Goal: Task Accomplishment & Management: Complete application form

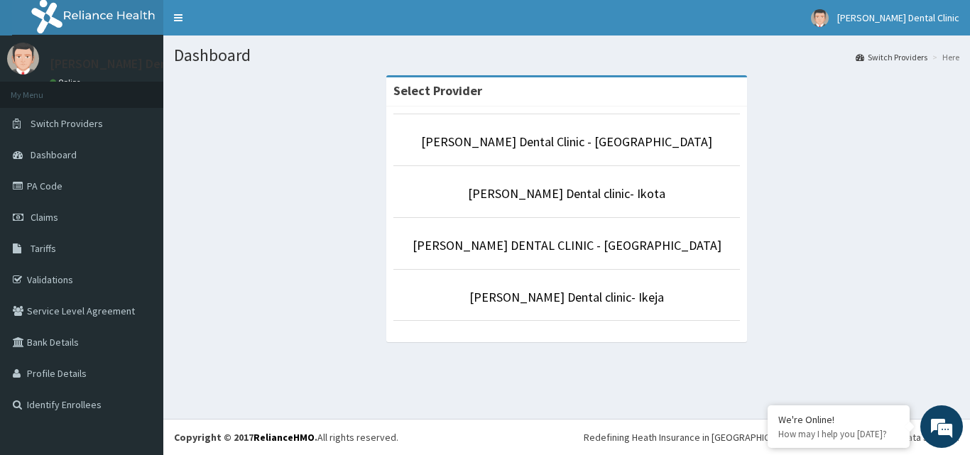
click at [654, 192] on p "[PERSON_NAME] Dental clinic- Ikota" at bounding box center [566, 194] width 346 height 18
click at [586, 189] on li "[PERSON_NAME] Dental clinic- Ikota" at bounding box center [566, 191] width 346 height 53
click at [586, 189] on link "[PERSON_NAME] Dental clinic- Ikota" at bounding box center [566, 193] width 197 height 16
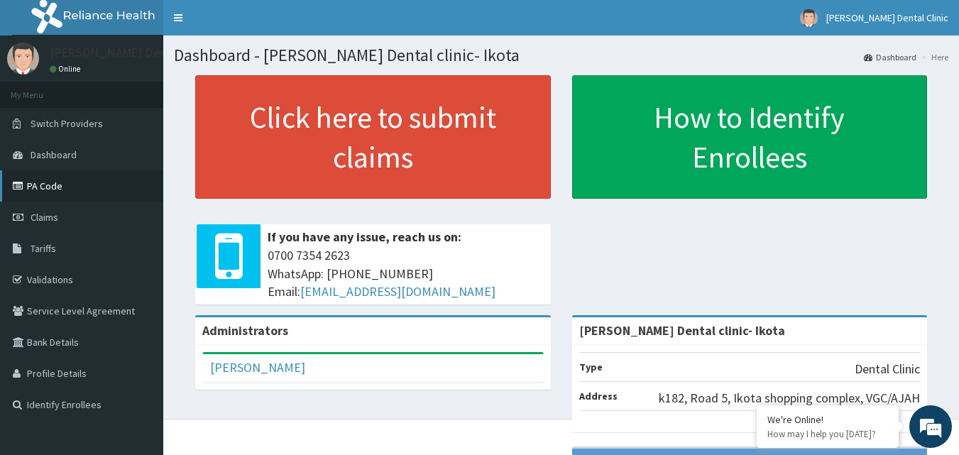
click at [81, 186] on link "PA Code" at bounding box center [81, 185] width 163 height 31
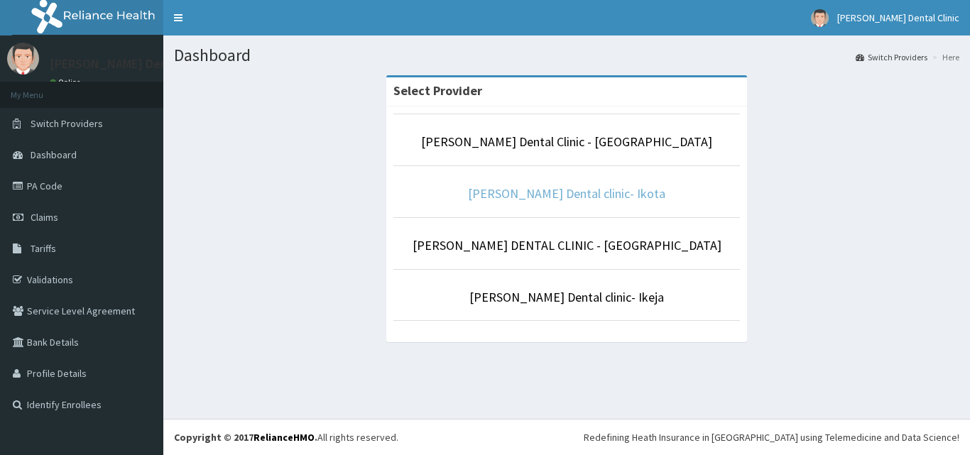
click at [557, 191] on link "[PERSON_NAME] Dental clinic- Ikota" at bounding box center [566, 193] width 197 height 16
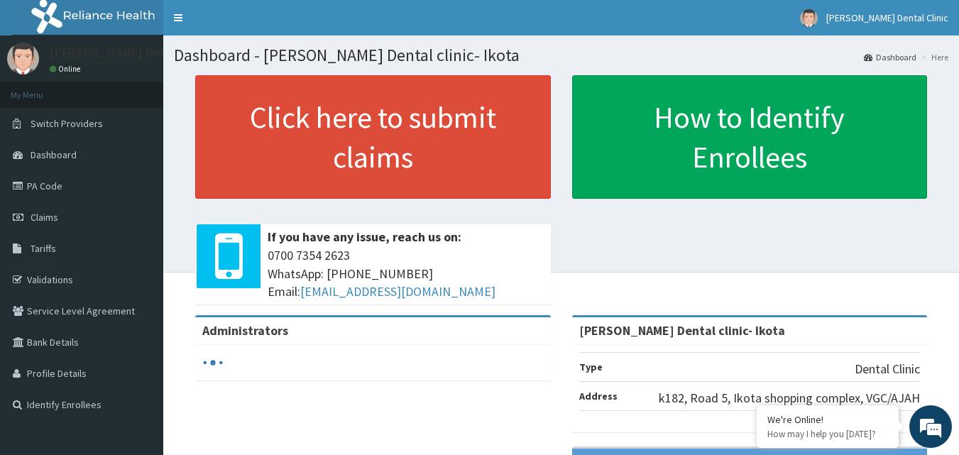
click at [43, 185] on link "PA Code" at bounding box center [81, 185] width 163 height 31
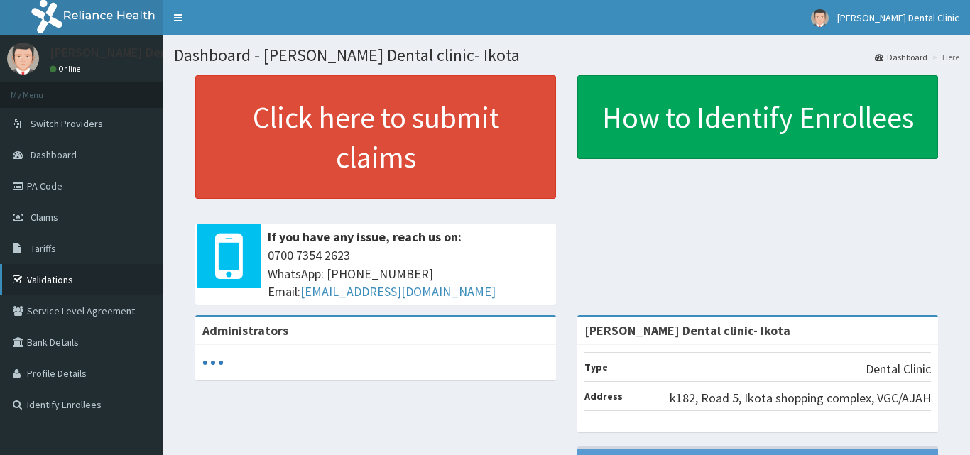
click at [57, 278] on link "Validations" at bounding box center [81, 279] width 163 height 31
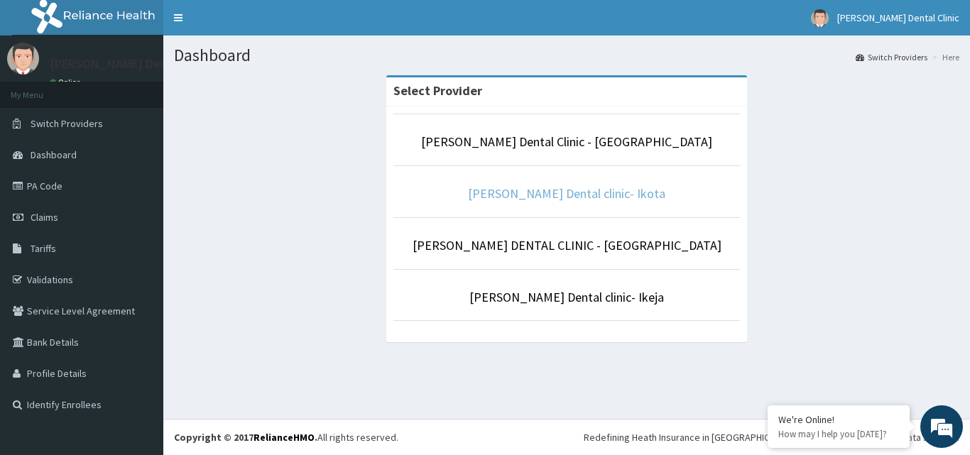
click at [559, 192] on link "[PERSON_NAME] Dental clinic- Ikota" at bounding box center [566, 193] width 197 height 16
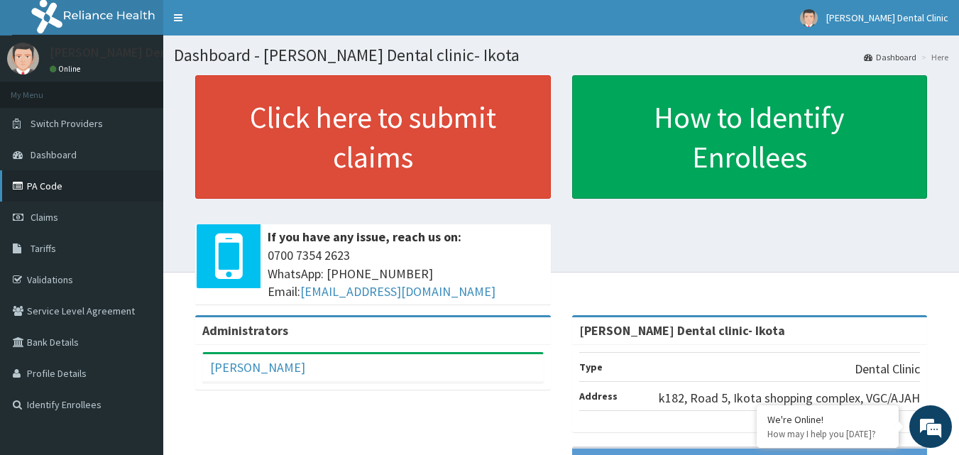
click at [44, 178] on link "PA Code" at bounding box center [81, 185] width 163 height 31
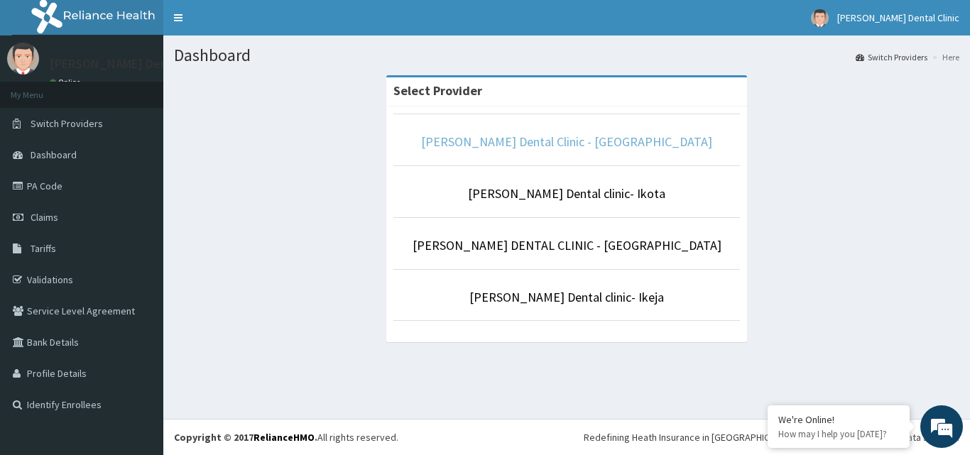
click at [589, 142] on link "Blanche Dental Clinic - Lekki" at bounding box center [566, 141] width 291 height 16
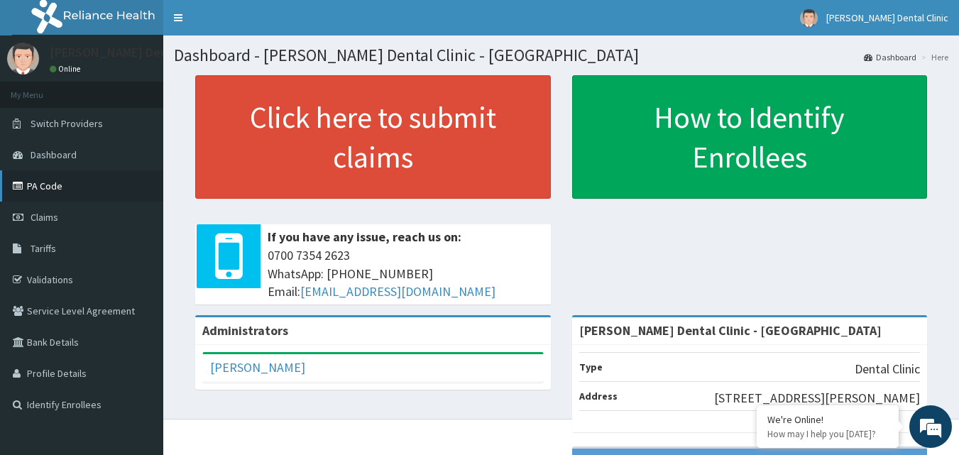
click at [46, 190] on link "PA Code" at bounding box center [81, 185] width 163 height 31
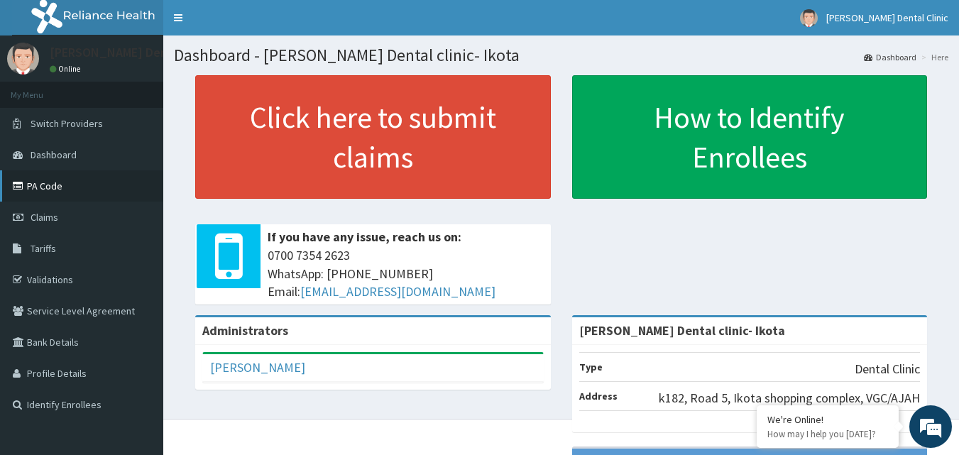
click at [50, 177] on link "PA Code" at bounding box center [81, 185] width 163 height 31
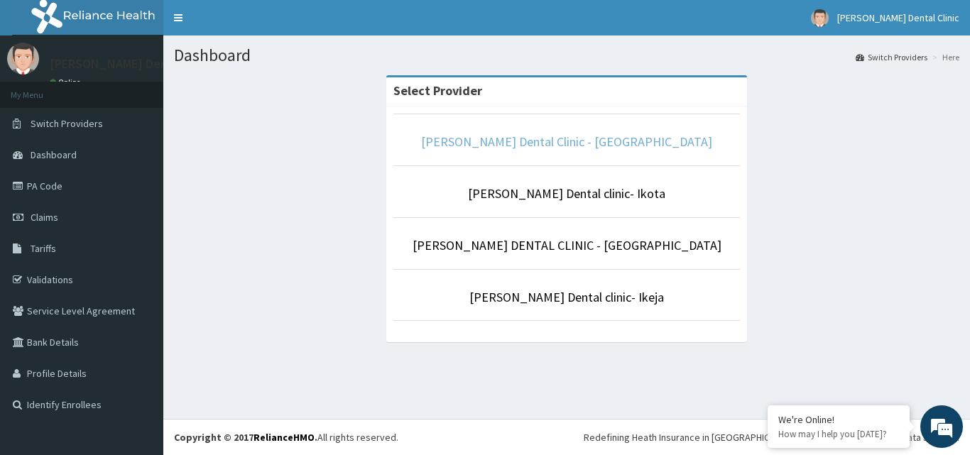
click at [564, 138] on link "[PERSON_NAME] Dental Clinic - [GEOGRAPHIC_DATA]" at bounding box center [566, 141] width 291 height 16
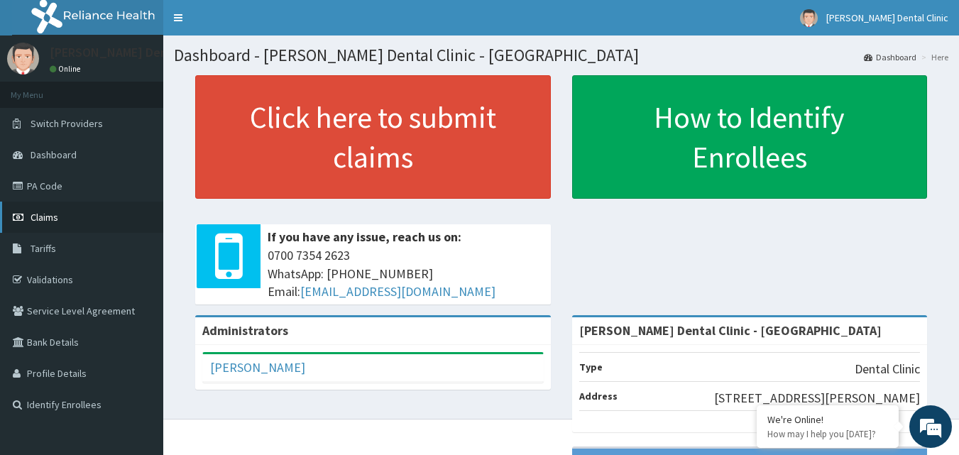
click at [62, 207] on link "Claims" at bounding box center [81, 217] width 163 height 31
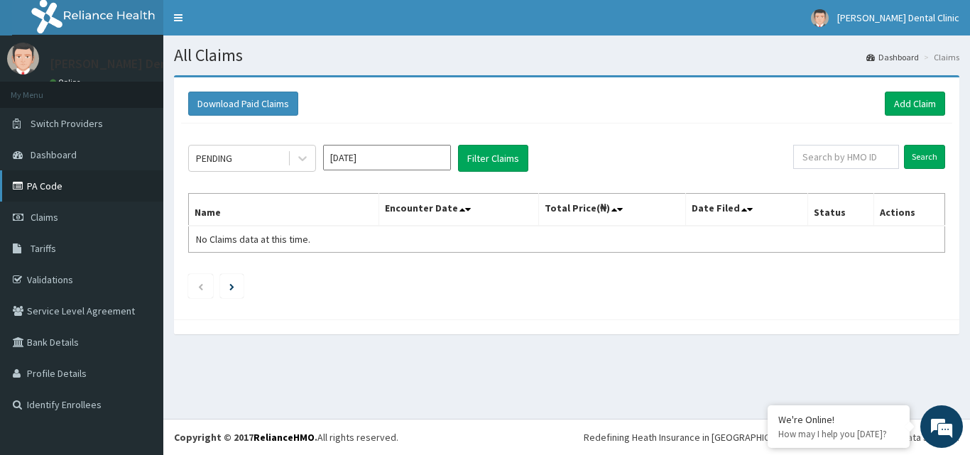
click at [48, 189] on link "PA Code" at bounding box center [81, 185] width 163 height 31
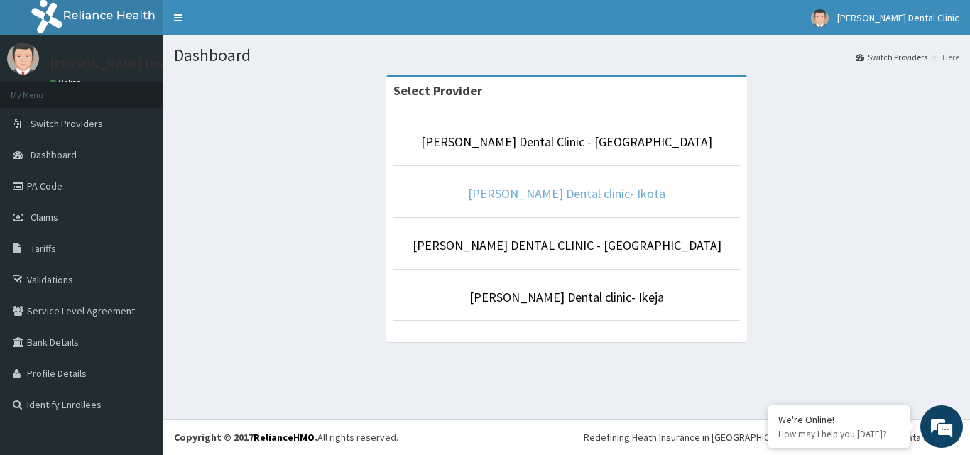
click at [543, 195] on link "[PERSON_NAME] Dental clinic- Ikota" at bounding box center [566, 193] width 197 height 16
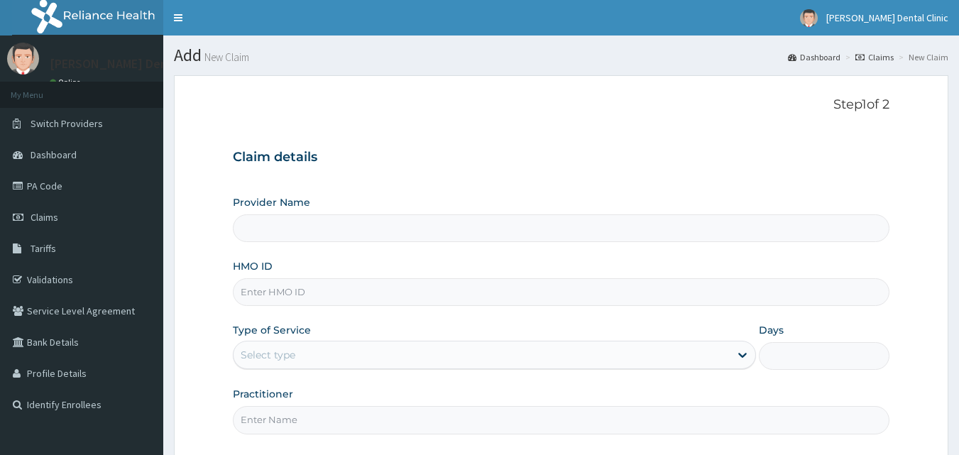
type input "[PERSON_NAME] Dental clinic- Ikota"
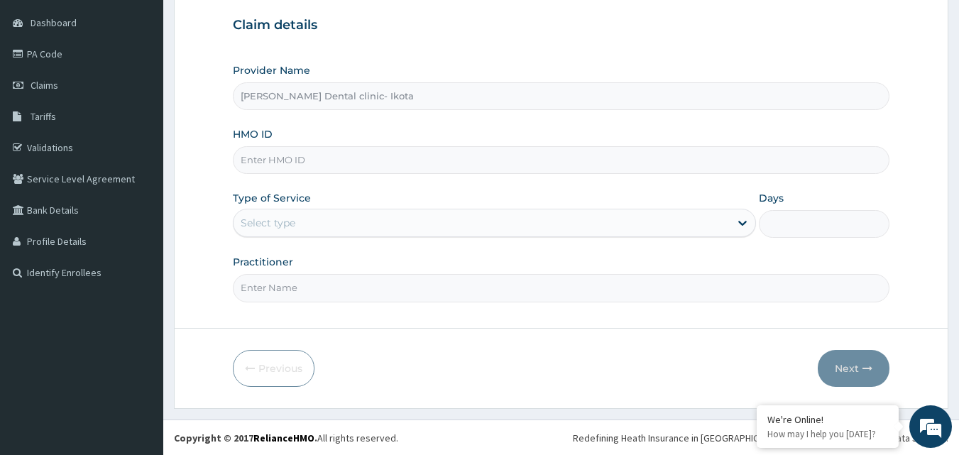
scroll to position [133, 0]
click at [300, 160] on input "HMO ID" at bounding box center [561, 160] width 657 height 28
type input "REL/10675/B"
click at [285, 219] on div "Select type" at bounding box center [268, 222] width 55 height 14
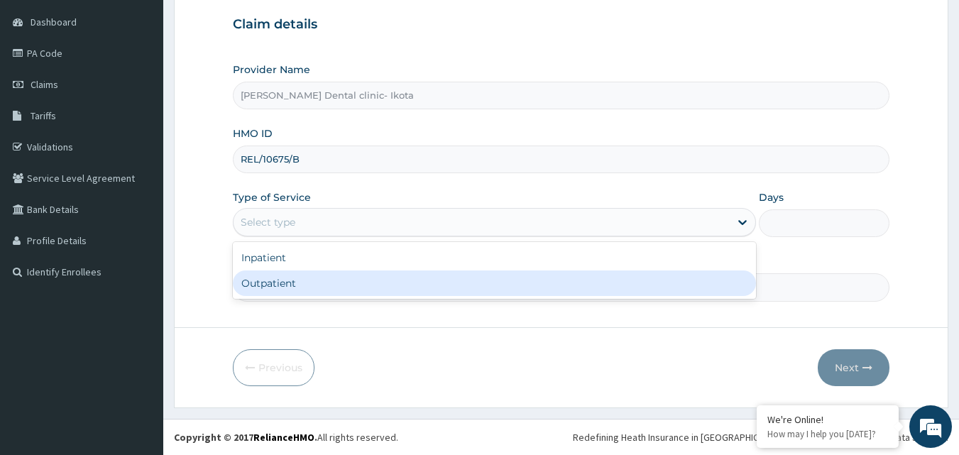
click at [275, 287] on div "Outpatient" at bounding box center [494, 283] width 523 height 26
type input "1"
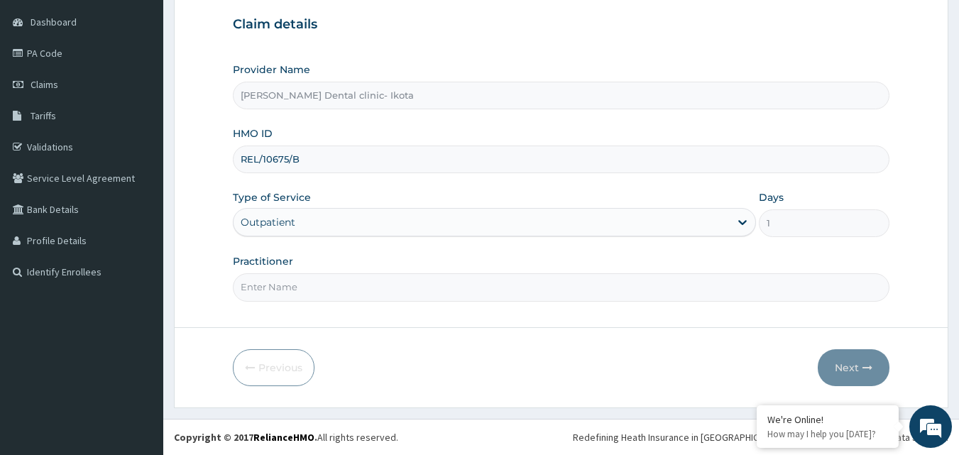
click at [293, 288] on input "Practitioner" at bounding box center [561, 287] width 657 height 28
type input "D"
type input "ENTERPRENEUR"
click at [854, 371] on button "Next" at bounding box center [854, 367] width 72 height 37
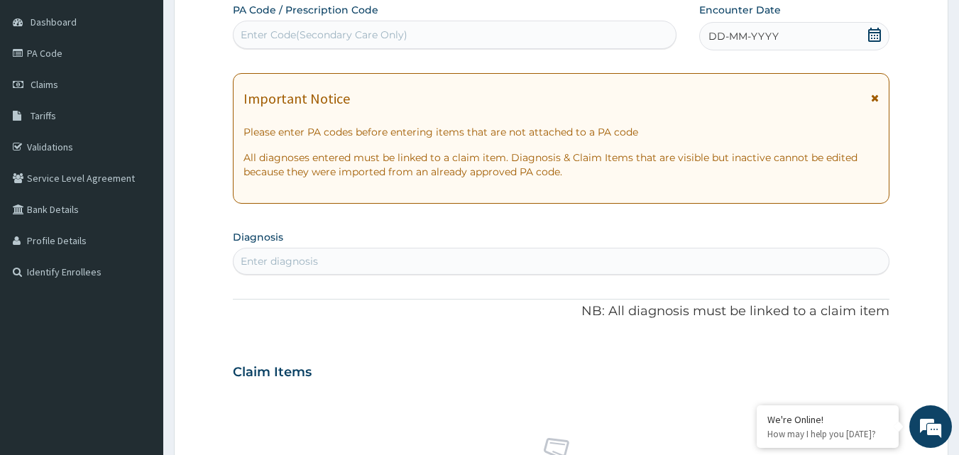
click at [854, 371] on div "Claim Items" at bounding box center [561, 369] width 657 height 37
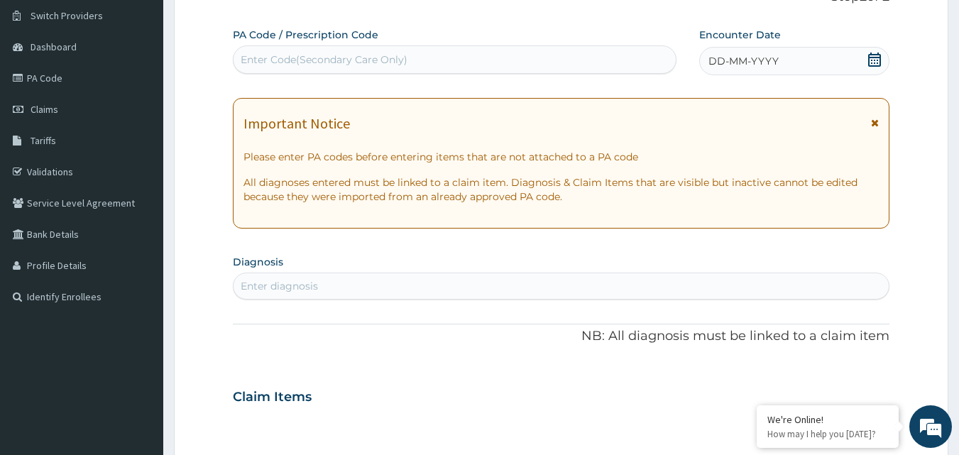
scroll to position [99, 0]
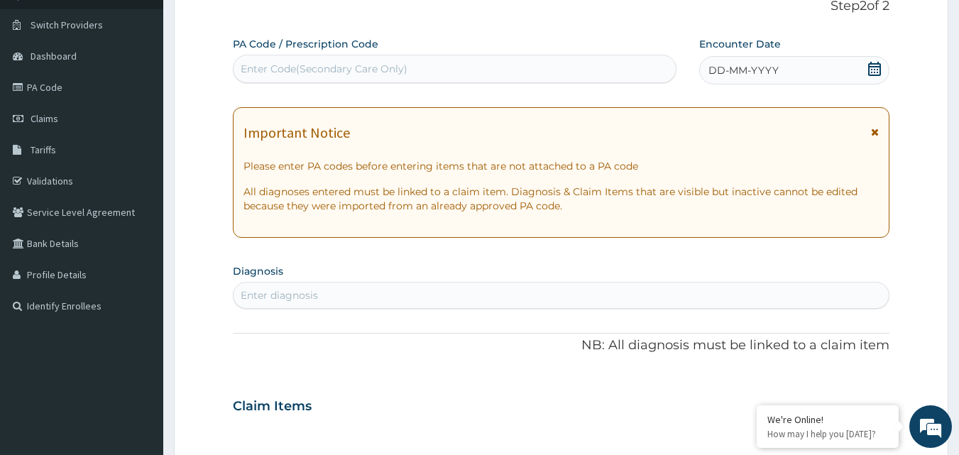
click at [270, 75] on div "Enter Code(Secondary Care Only)" at bounding box center [324, 69] width 167 height 14
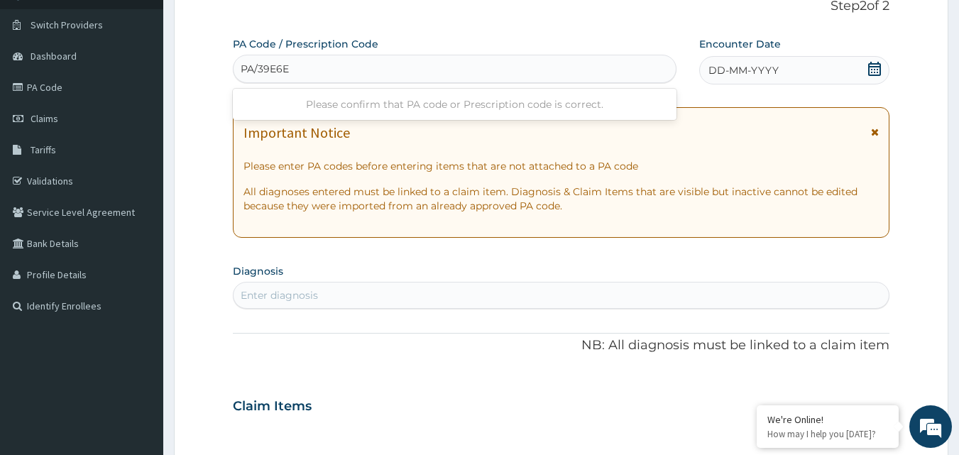
type input "PA/39E6EC"
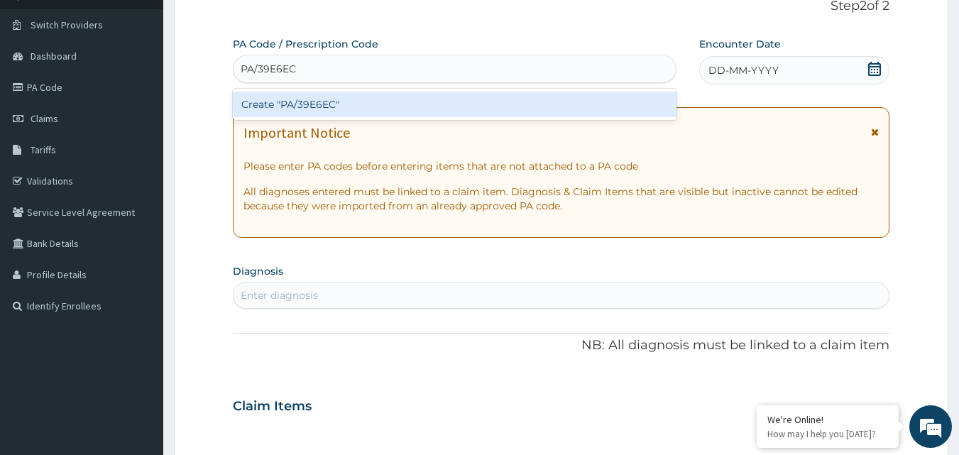
click at [340, 106] on div "Create "PA/39E6EC"" at bounding box center [455, 105] width 444 height 26
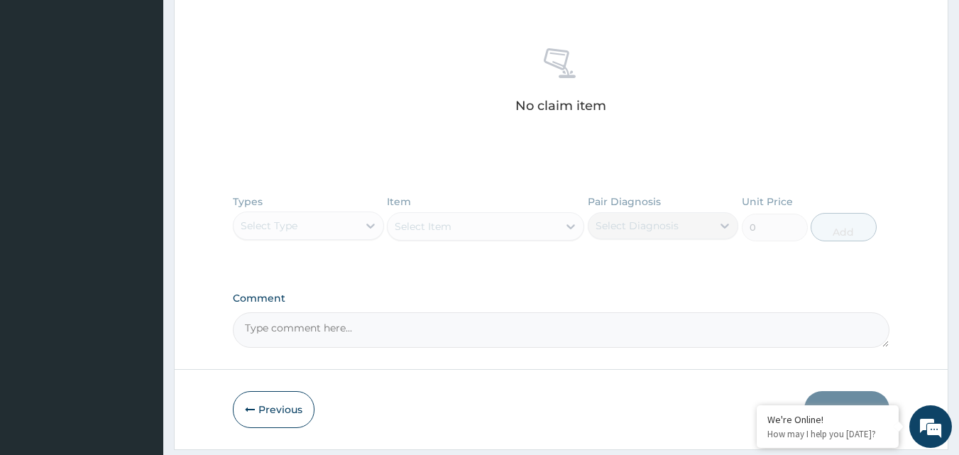
scroll to position [0, 0]
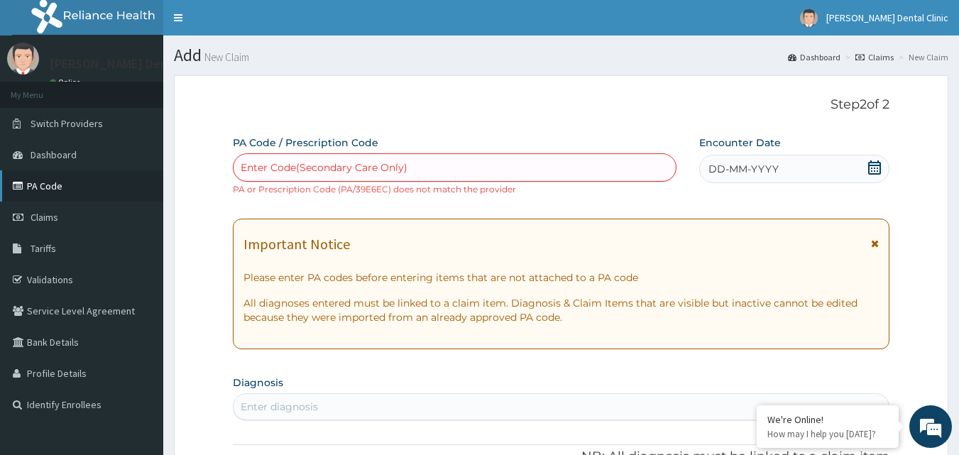
click at [35, 184] on link "PA Code" at bounding box center [81, 185] width 163 height 31
